Goal: Navigation & Orientation: Find specific page/section

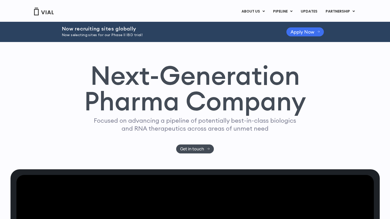
click at [306, 35] on link "Apply Now" at bounding box center [305, 31] width 38 height 9
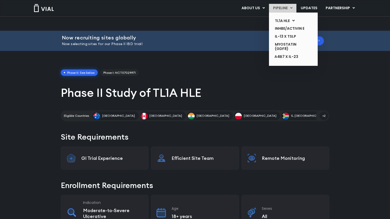
click at [270, 13] on li "PIPELINE TL1A HLE PHASE 2 INHBE/ACTIVIN E IL-13 x TSLP MYOSTATIN (GDF8) α4β7 x …" at bounding box center [282, 8] width 27 height 9
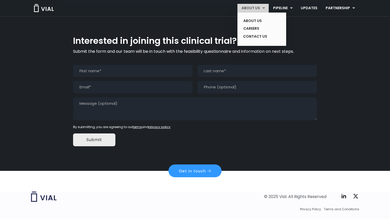
click at [251, 8] on link "ABOUT US" at bounding box center [252, 8] width 31 height 9
click at [253, 29] on link "CAREERS" at bounding box center [257, 29] width 37 height 8
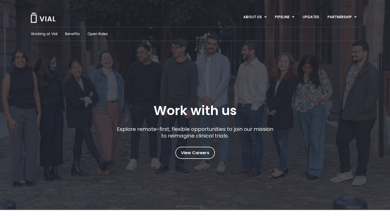
click at [109, 33] on ul "Working at Vial Benefits Open Roles" at bounding box center [195, 33] width 336 height 5
click at [101, 34] on span "Open Roles" at bounding box center [97, 33] width 20 height 5
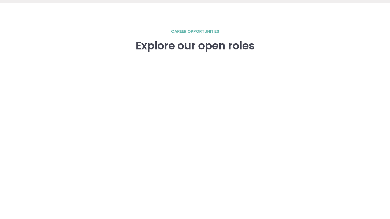
scroll to position [709, 0]
